Goal: Information Seeking & Learning: Check status

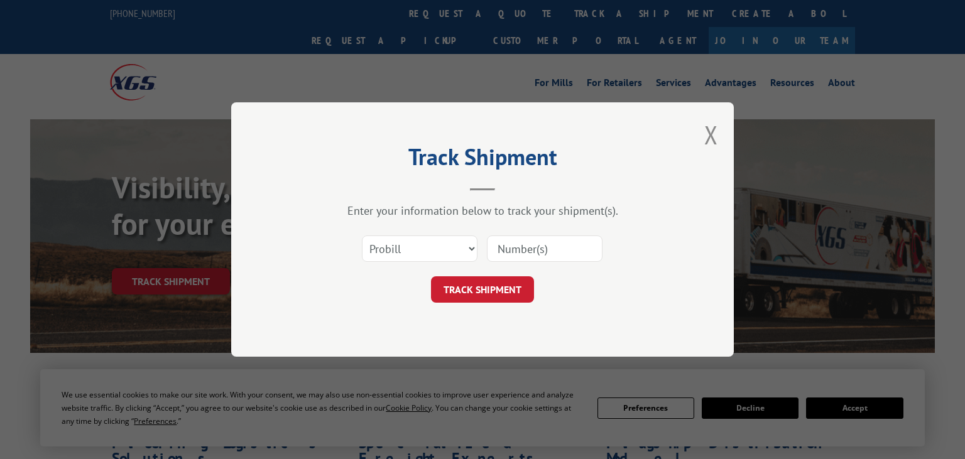
click at [555, 250] on input at bounding box center [545, 249] width 116 height 26
paste input "7032174"
type input "7032174"
click at [362, 236] on select "Select category... Probill BOL PO" at bounding box center [420, 249] width 116 height 26
select select "bol"
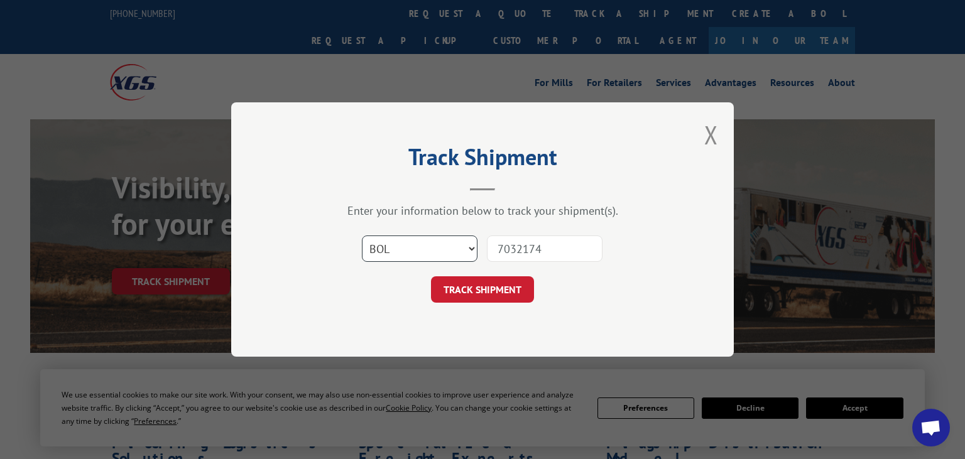
click option "BOL" at bounding box center [0, 0] width 0 height 0
click at [505, 283] on button "TRACK SHIPMENT" at bounding box center [482, 289] width 103 height 26
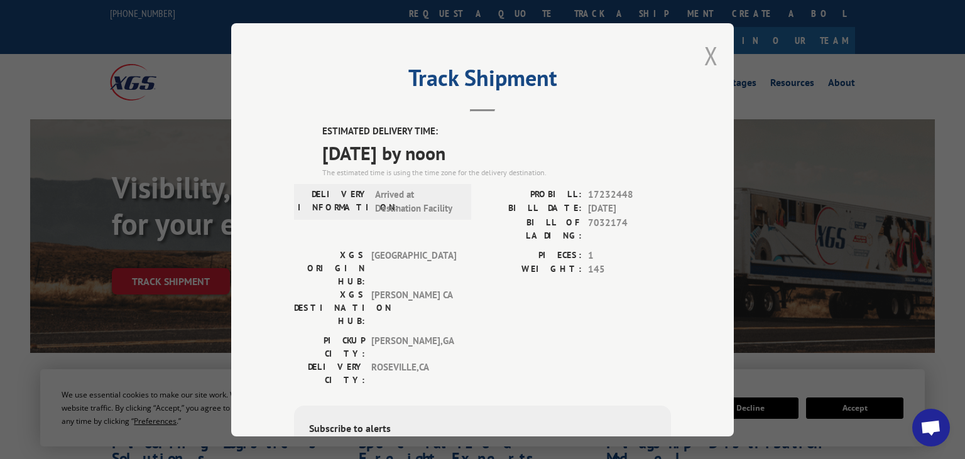
click at [714, 68] on button "Close modal" at bounding box center [711, 55] width 14 height 33
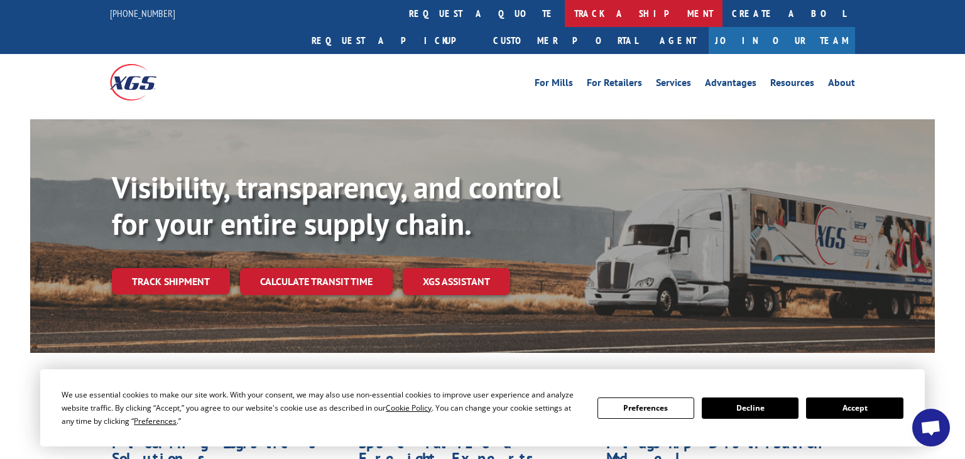
click at [565, 11] on link "track a shipment" at bounding box center [644, 13] width 158 height 27
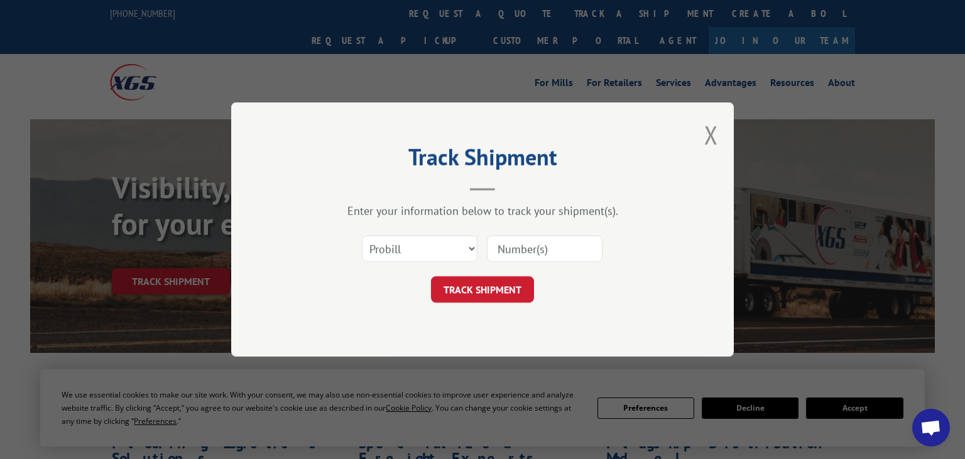
click at [535, 249] on input at bounding box center [545, 249] width 116 height 26
paste input "7047479"
type input "7047479"
click at [362, 236] on select "Select category... Probill BOL PO" at bounding box center [420, 249] width 116 height 26
select select "bol"
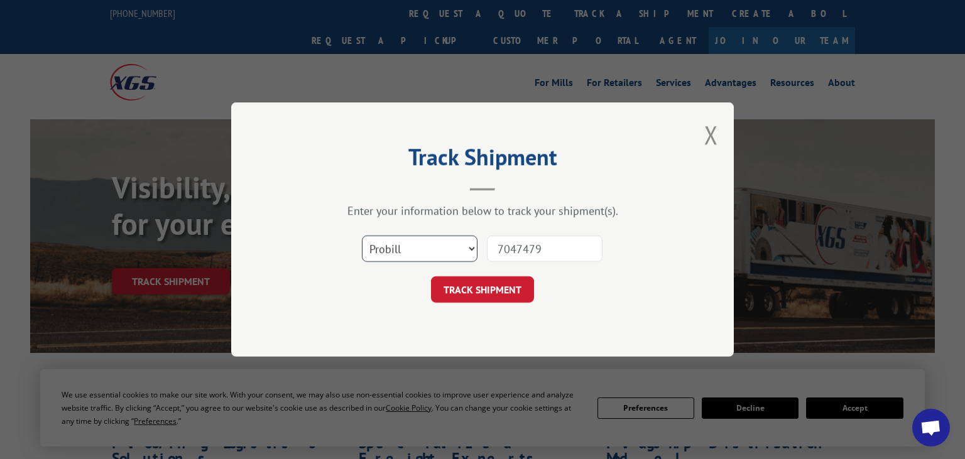
click option "BOL" at bounding box center [0, 0] width 0 height 0
click at [513, 275] on form "Select category... Probill BOL PO 7047479 TRACK SHIPMENT" at bounding box center [482, 265] width 377 height 75
click at [502, 293] on button "TRACK SHIPMENT" at bounding box center [482, 289] width 103 height 26
